Goal: Transaction & Acquisition: Purchase product/service

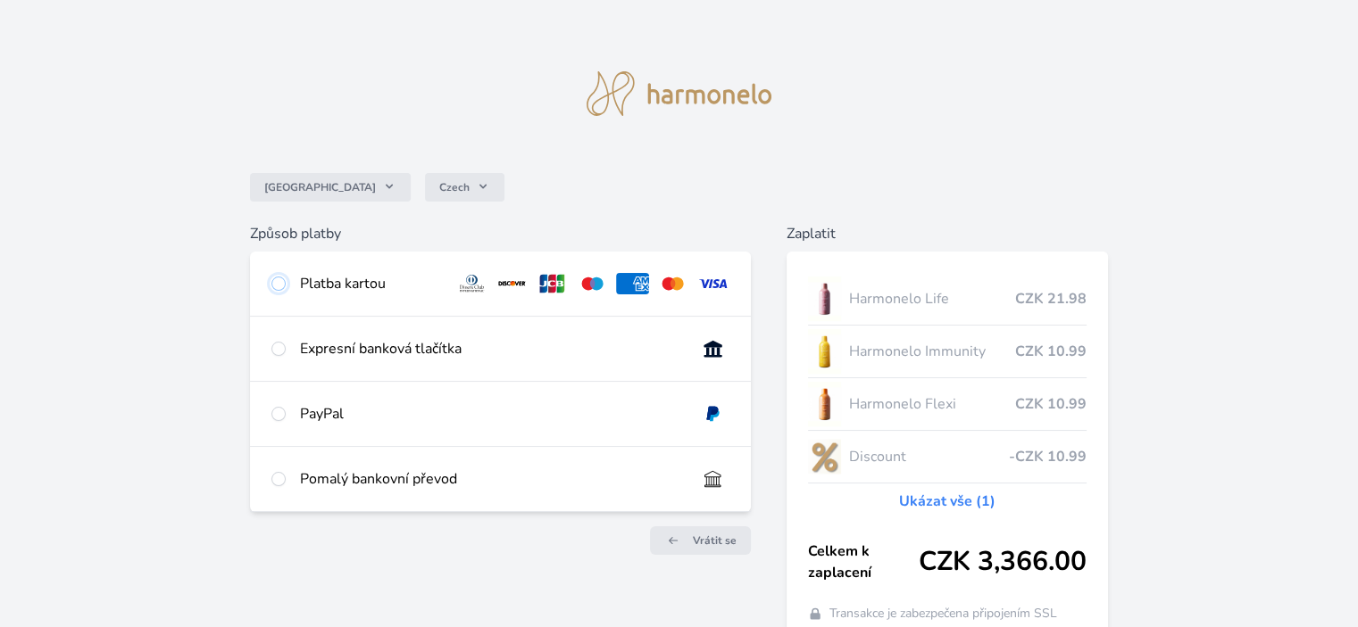
click at [281, 281] on input "radio" at bounding box center [278, 284] width 14 height 14
radio input "true"
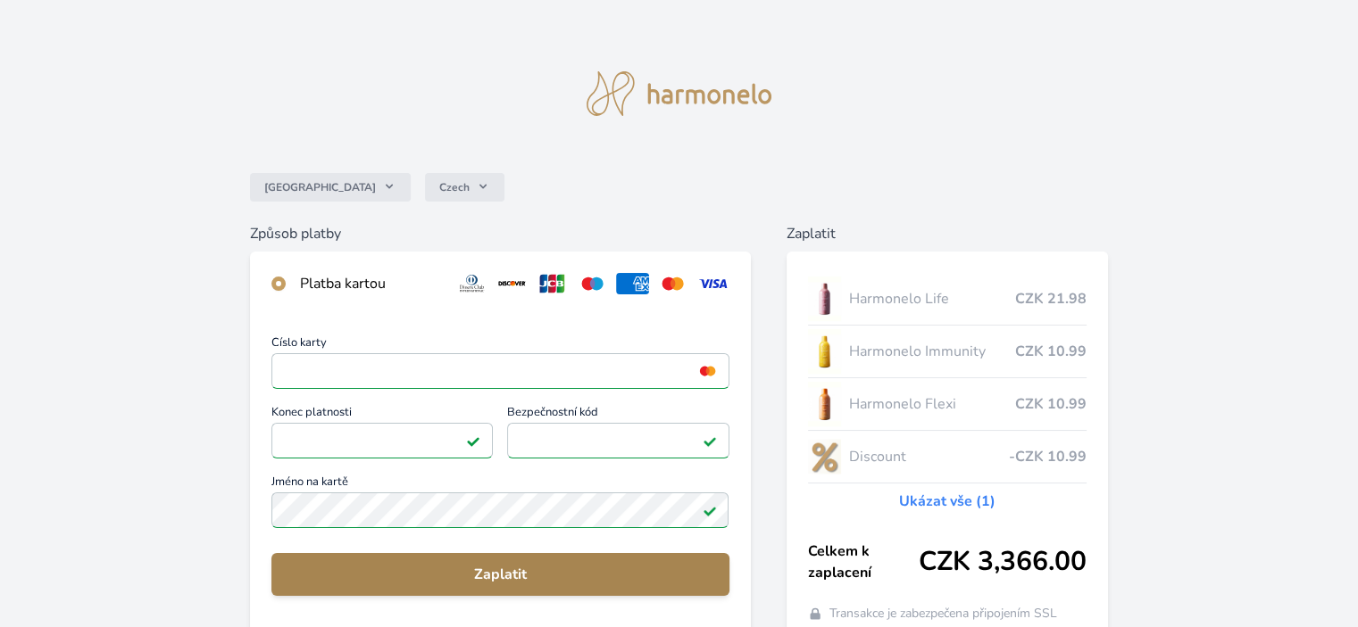
click at [506, 570] on span "Zaplatit" at bounding box center [500, 574] width 428 height 21
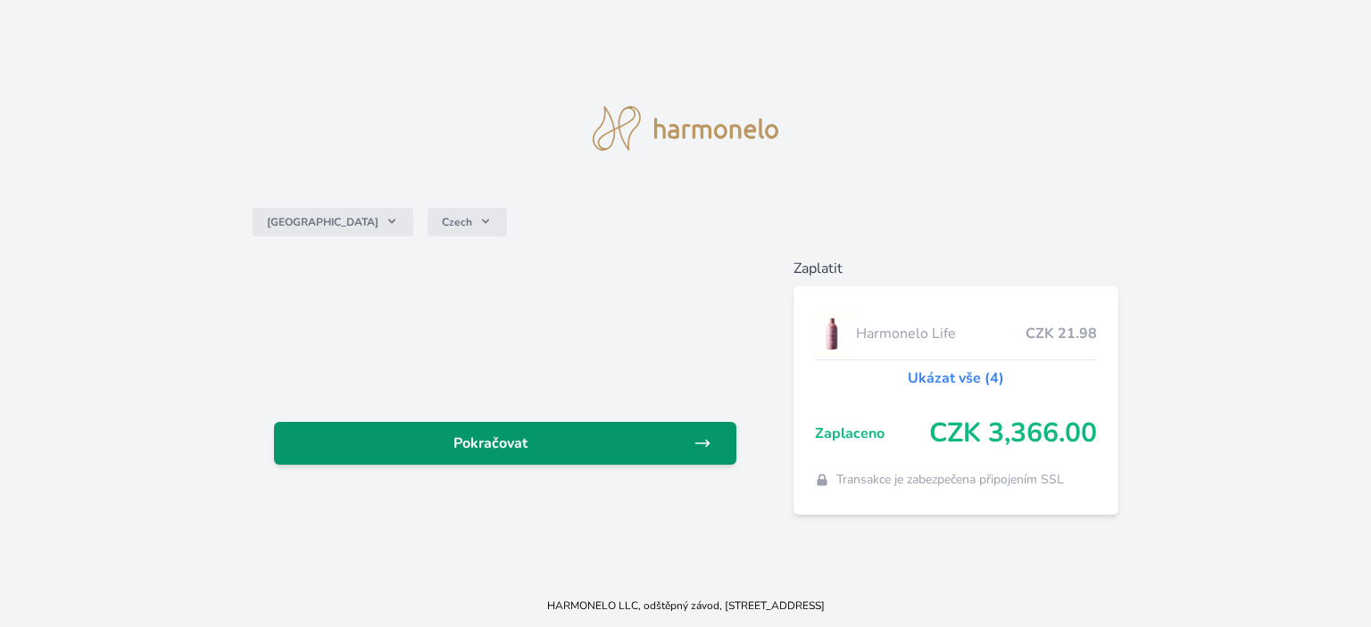
click at [509, 443] on span "Pokračovat" at bounding box center [490, 443] width 405 height 21
